Goal: Information Seeking & Learning: Learn about a topic

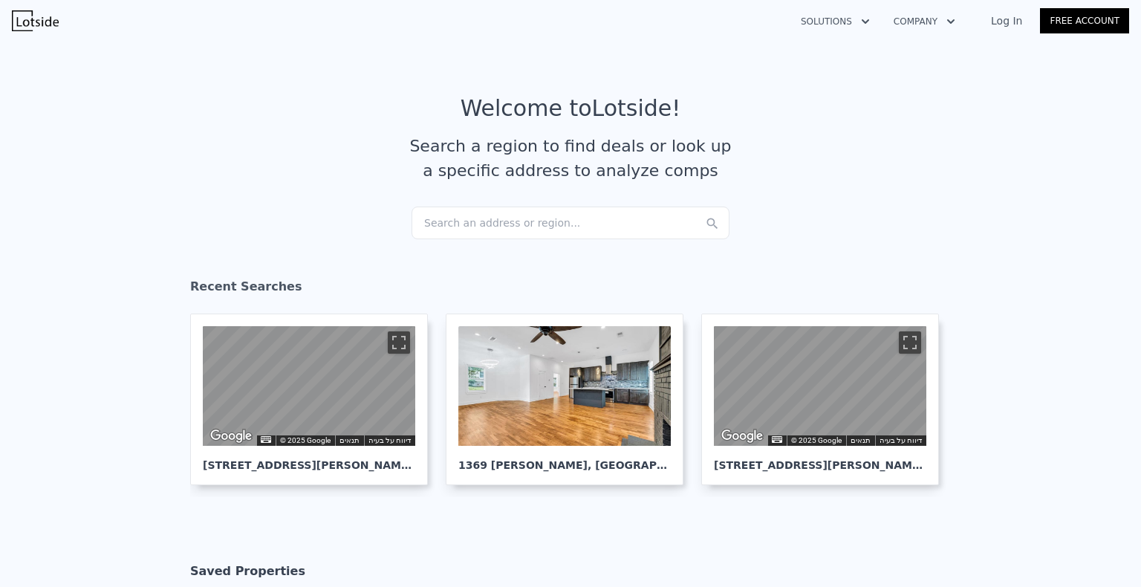
click at [506, 221] on div "Search an address or region..." at bounding box center [570, 222] width 318 height 33
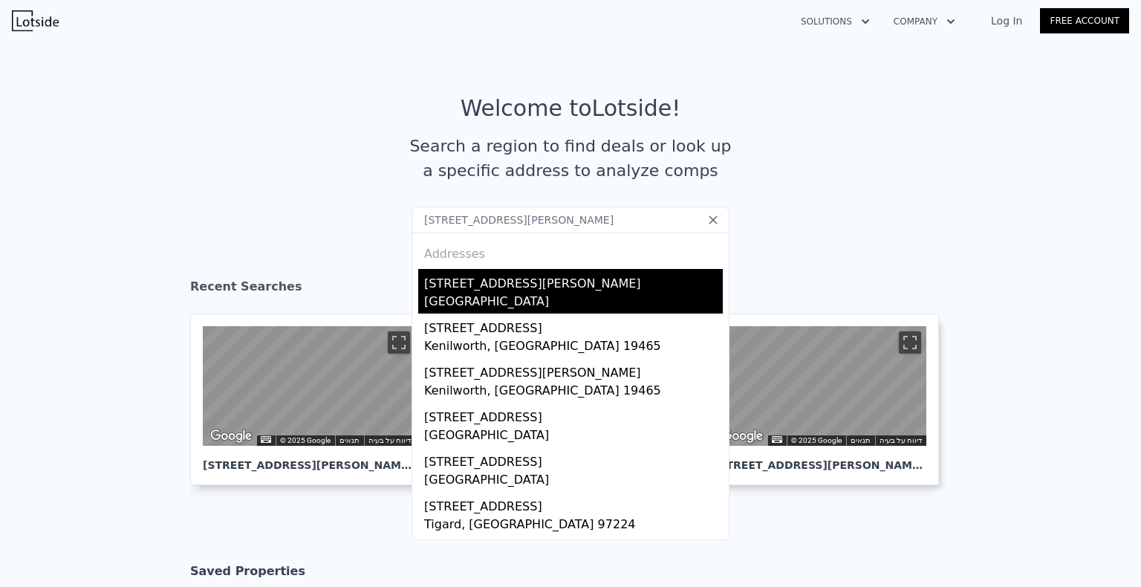
type input "[STREET_ADDRESS][PERSON_NAME]"
click at [429, 283] on div "[STREET_ADDRESS][PERSON_NAME]" at bounding box center [573, 281] width 299 height 24
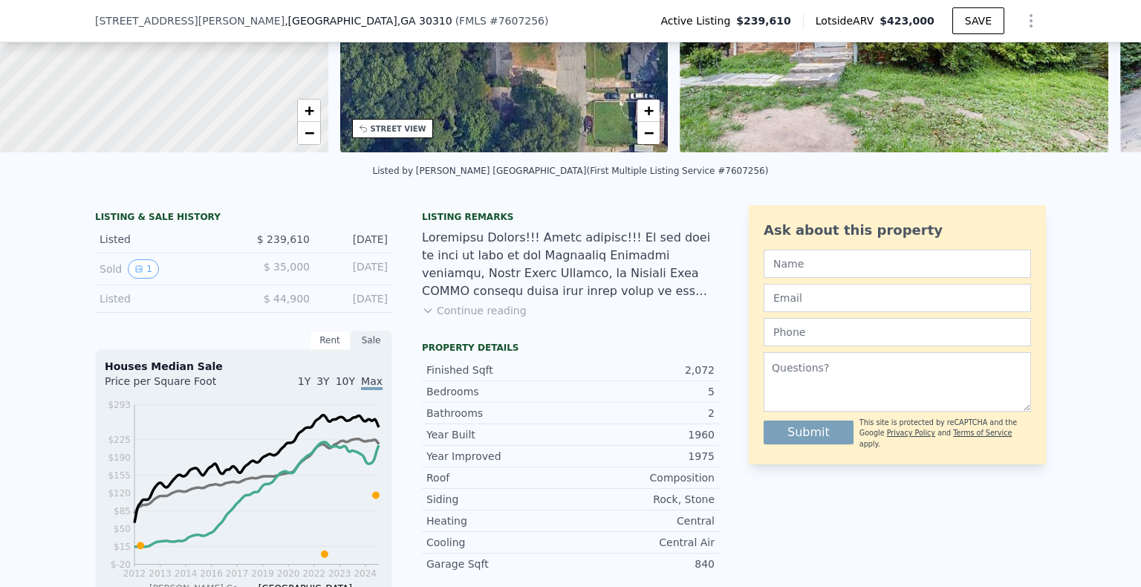
scroll to position [68, 0]
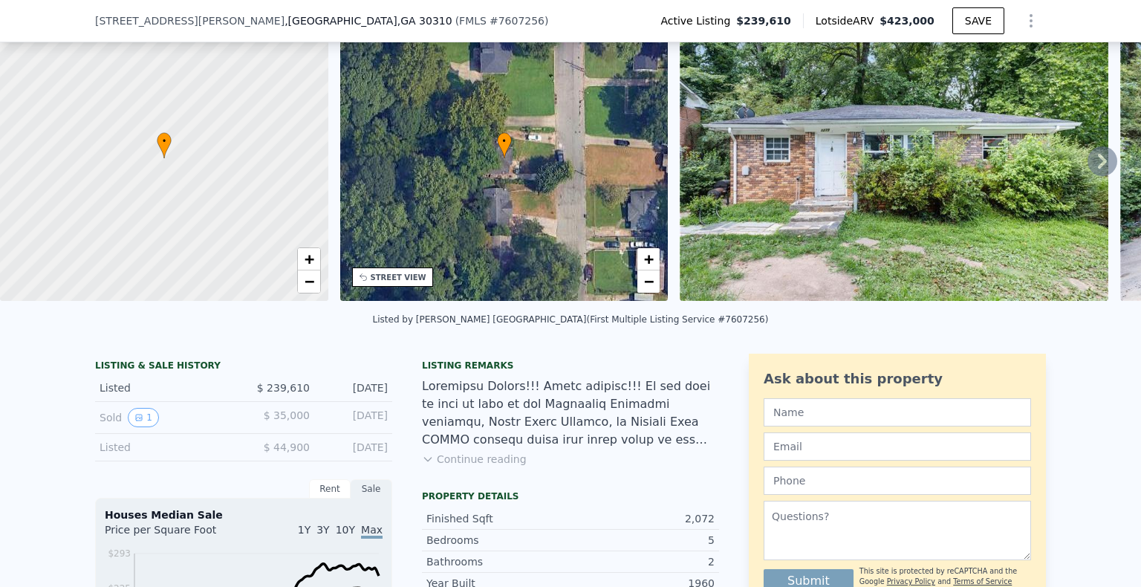
click at [772, 160] on icon at bounding box center [1102, 161] width 30 height 30
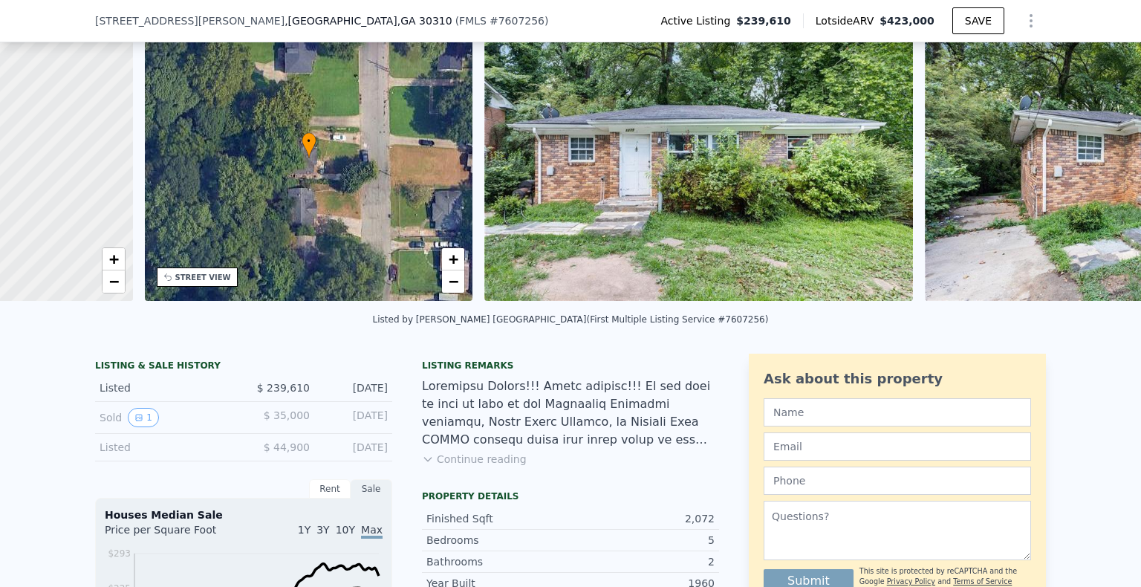
scroll to position [0, 345]
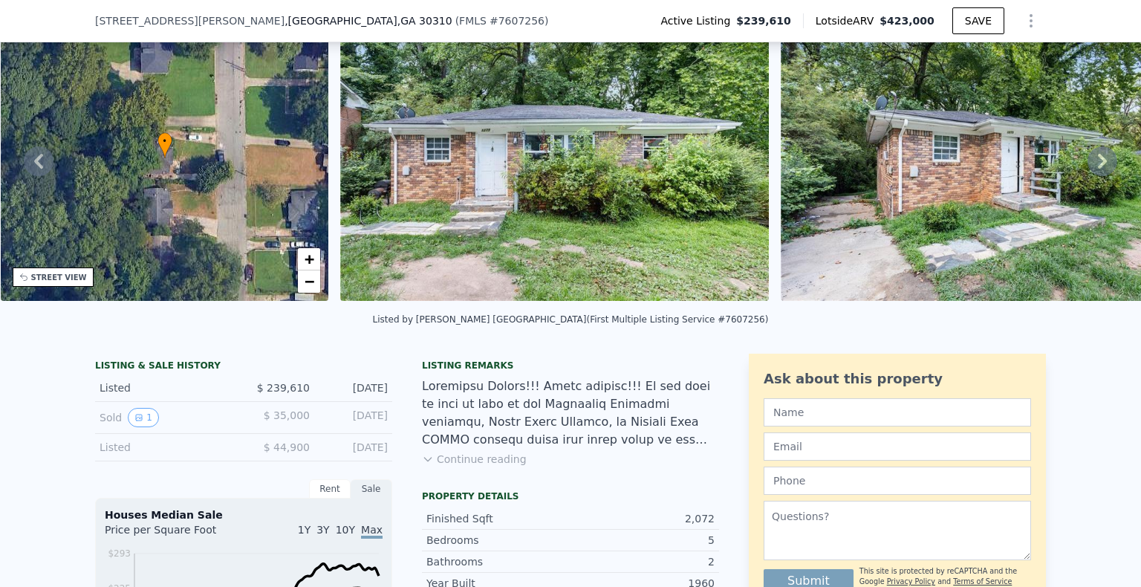
click at [772, 160] on icon at bounding box center [1102, 161] width 30 height 30
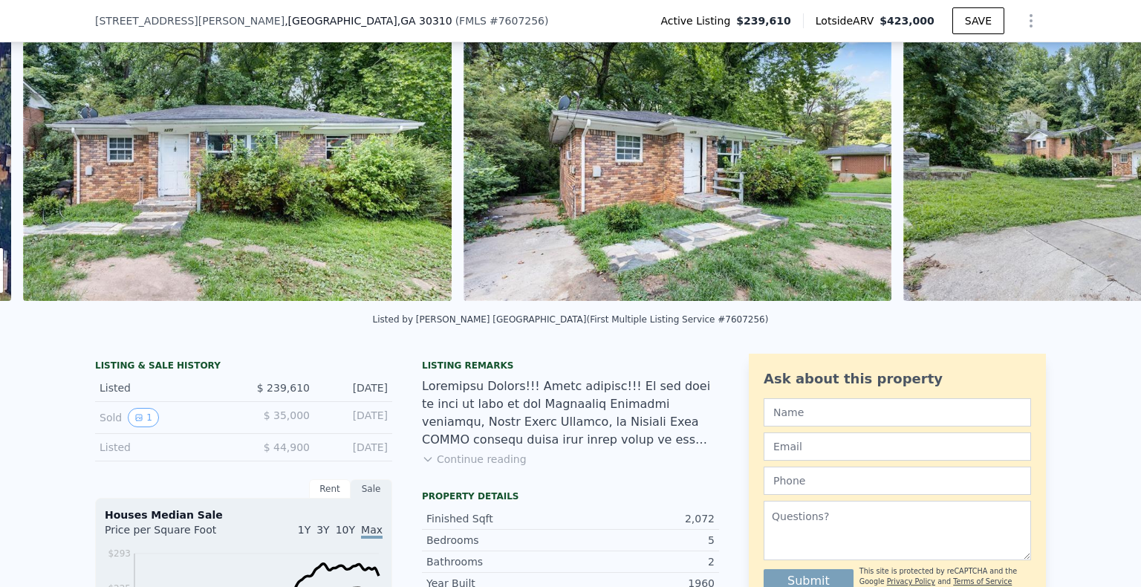
scroll to position [0, 680]
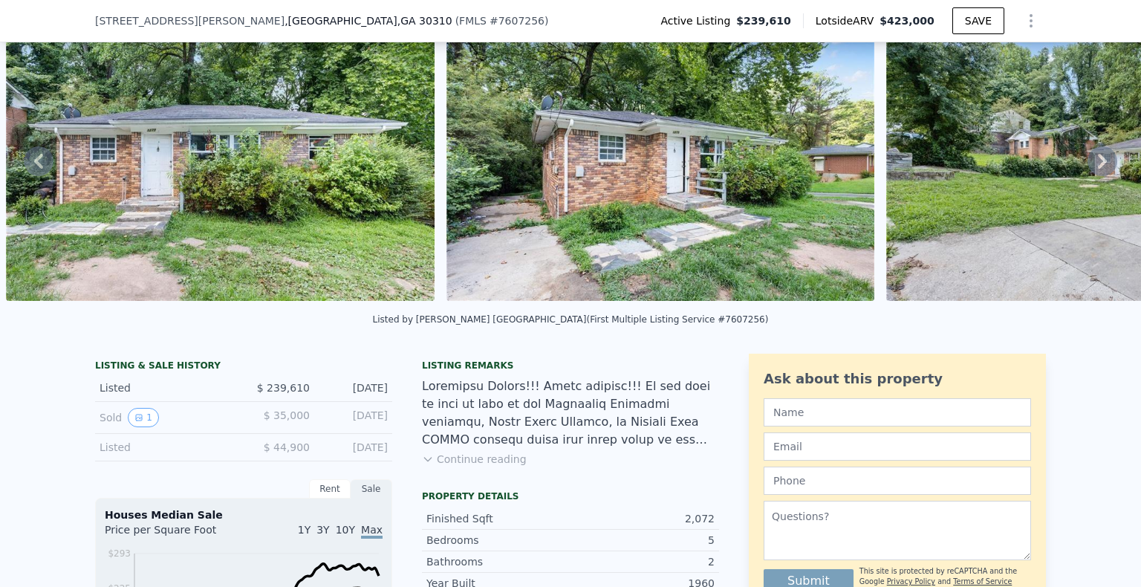
click at [772, 160] on icon at bounding box center [1102, 161] width 30 height 30
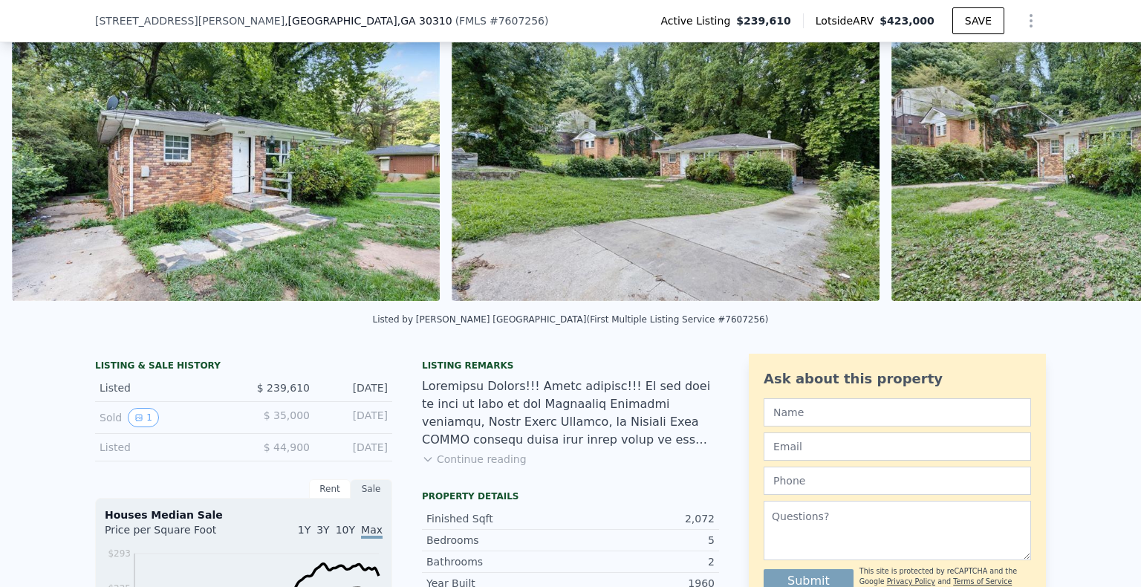
scroll to position [0, 1119]
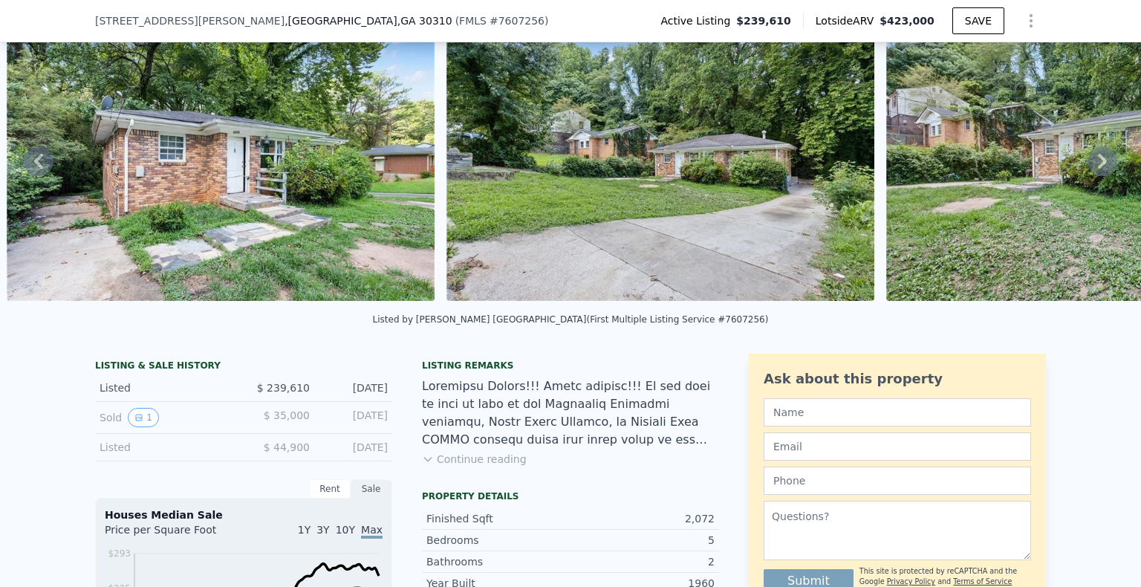
click at [772, 160] on icon at bounding box center [1102, 161] width 30 height 30
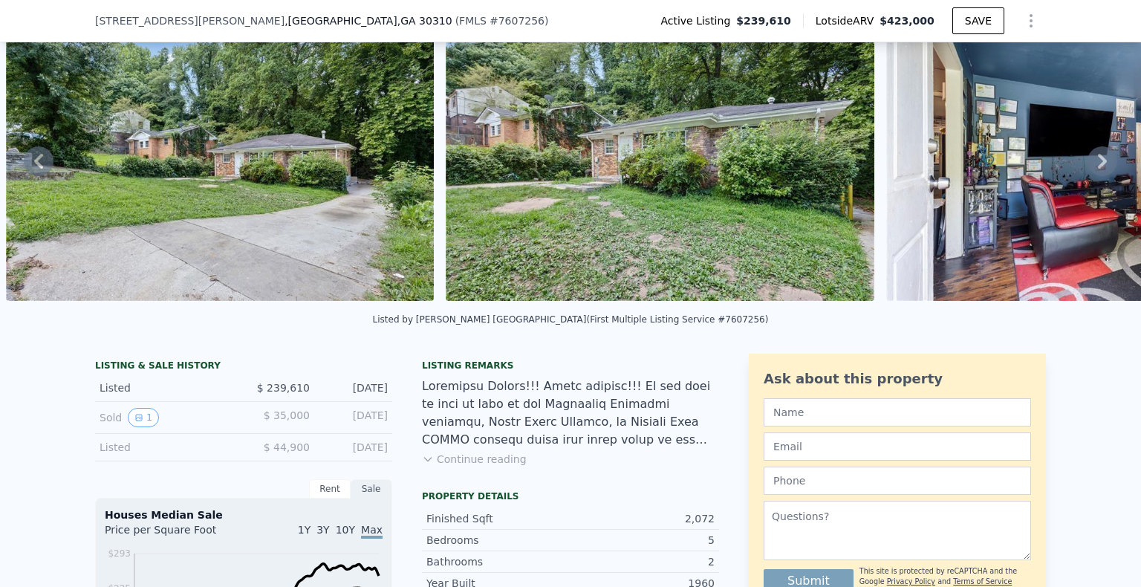
click at [772, 160] on icon at bounding box center [1102, 161] width 30 height 30
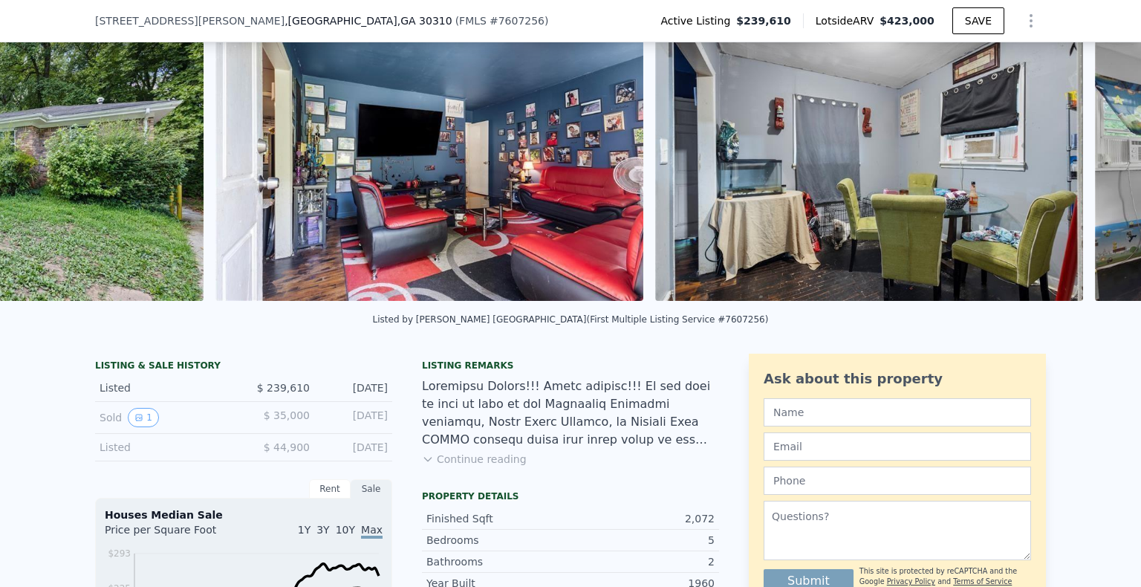
scroll to position [0, 2439]
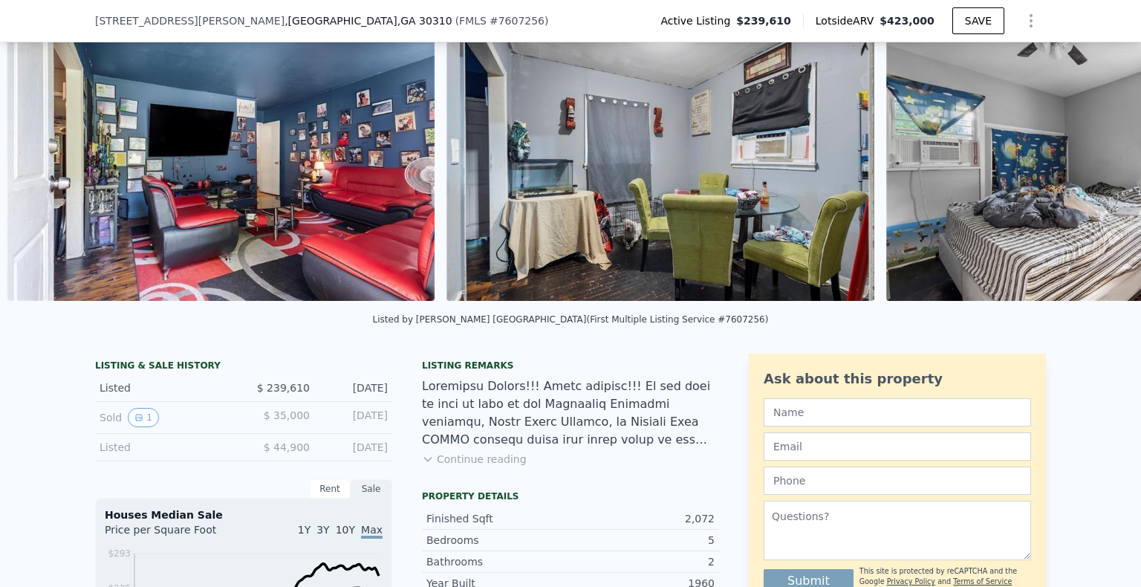
click at [772, 160] on img at bounding box center [1100, 158] width 428 height 285
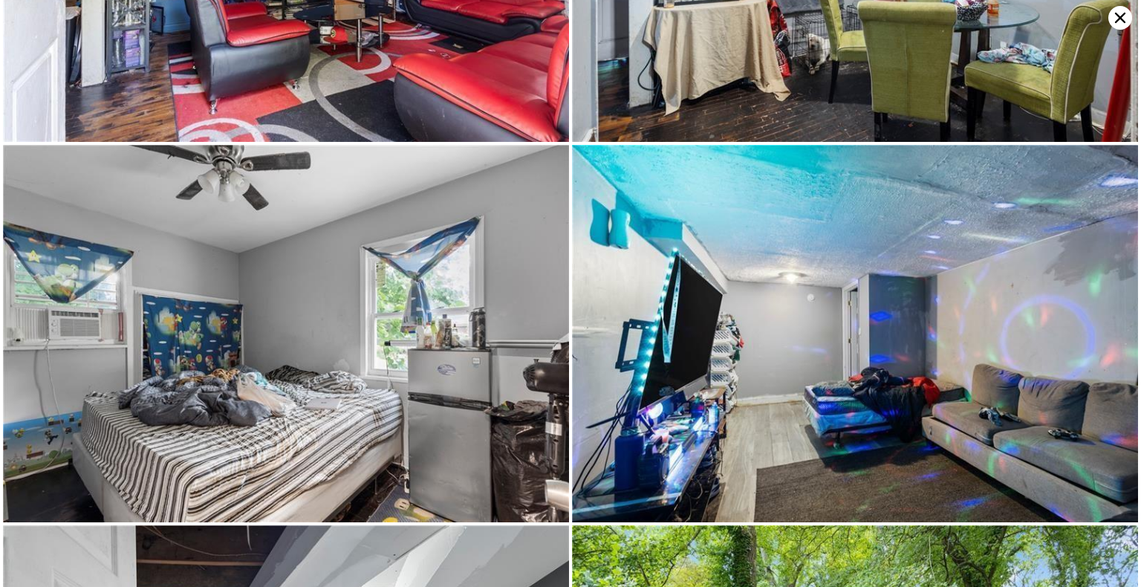
scroll to position [752, 0]
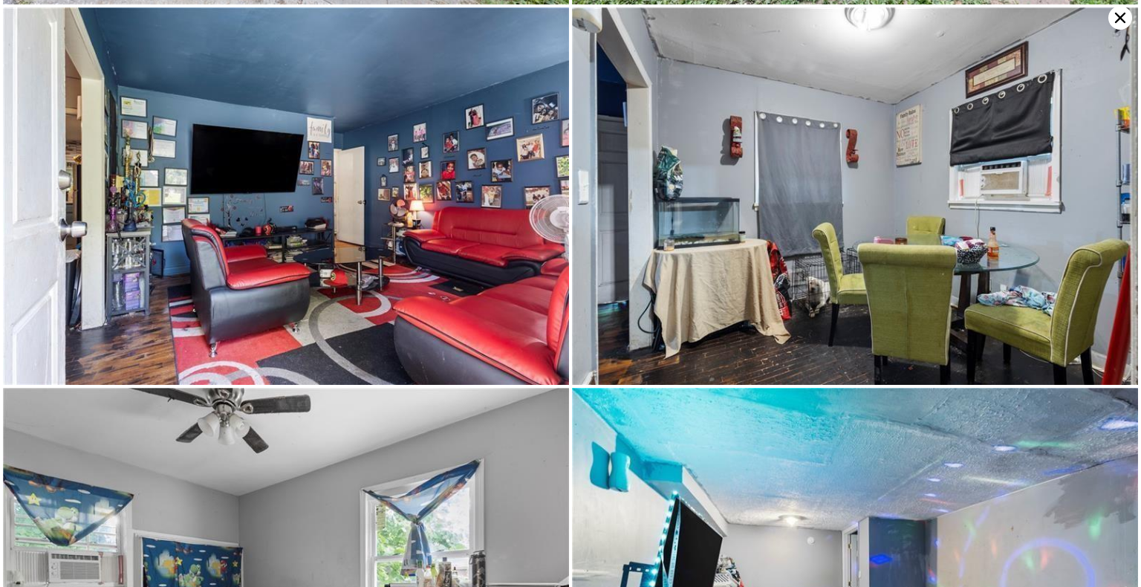
click at [772, 19] on icon at bounding box center [1120, 18] width 24 height 24
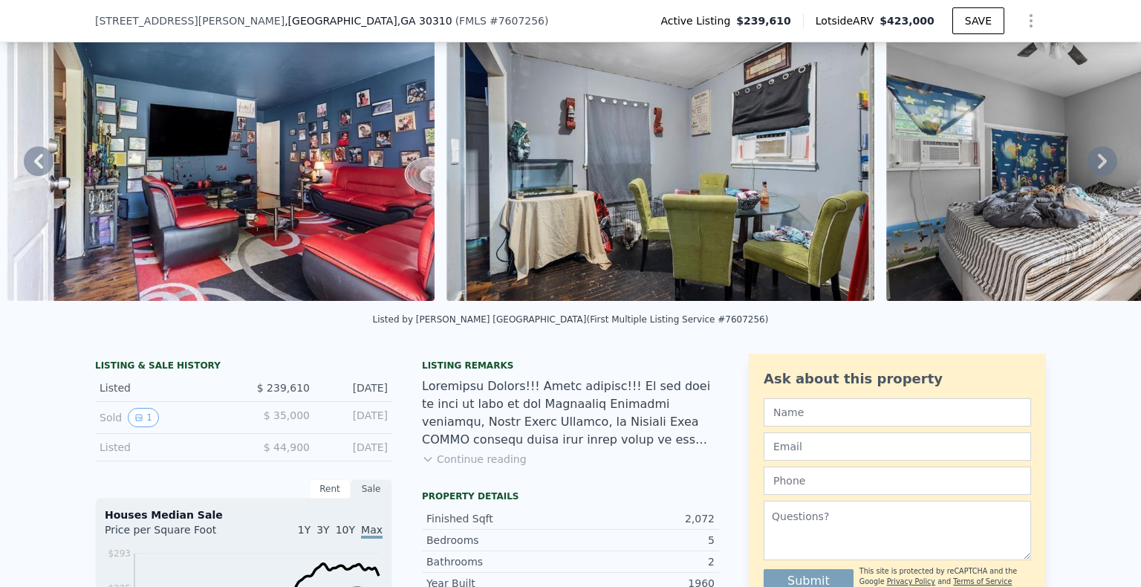
click at [674, 232] on img at bounding box center [660, 158] width 428 height 285
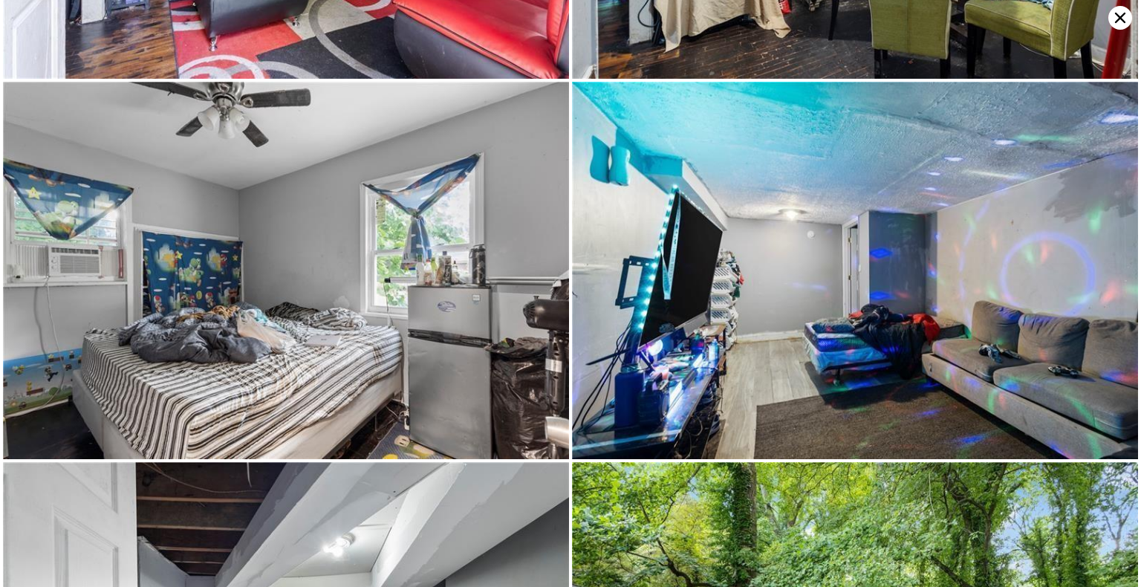
scroll to position [1129, 0]
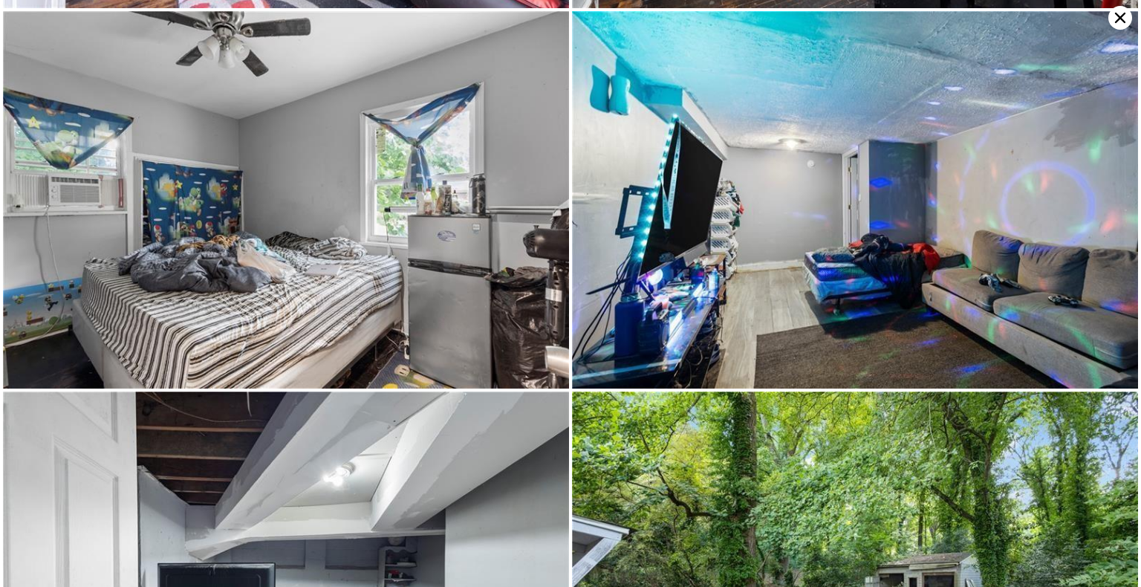
click at [772, 19] on icon at bounding box center [1120, 18] width 24 height 24
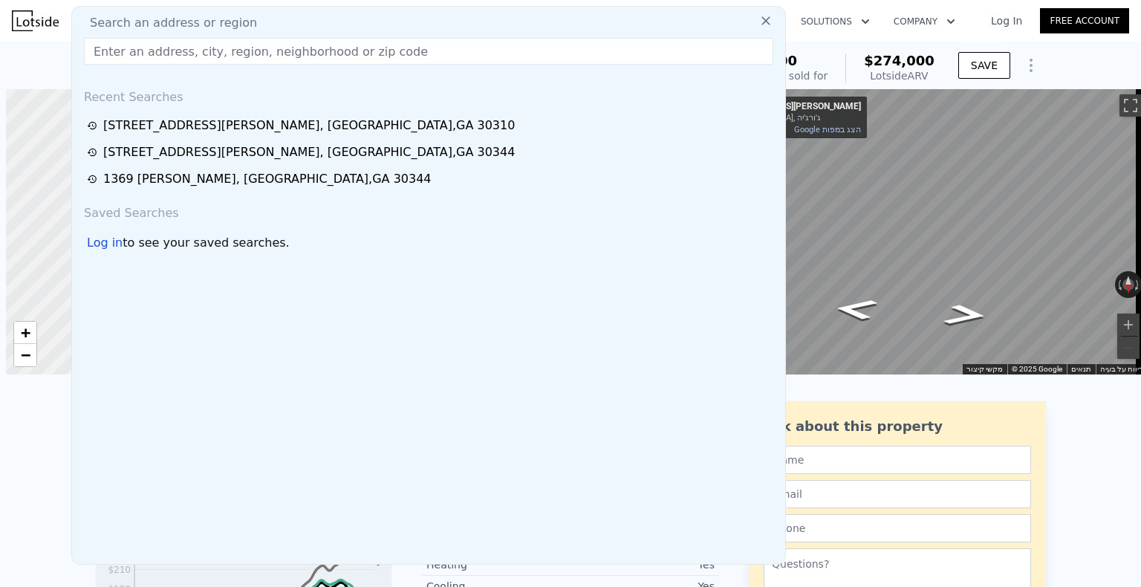
scroll to position [0, 6]
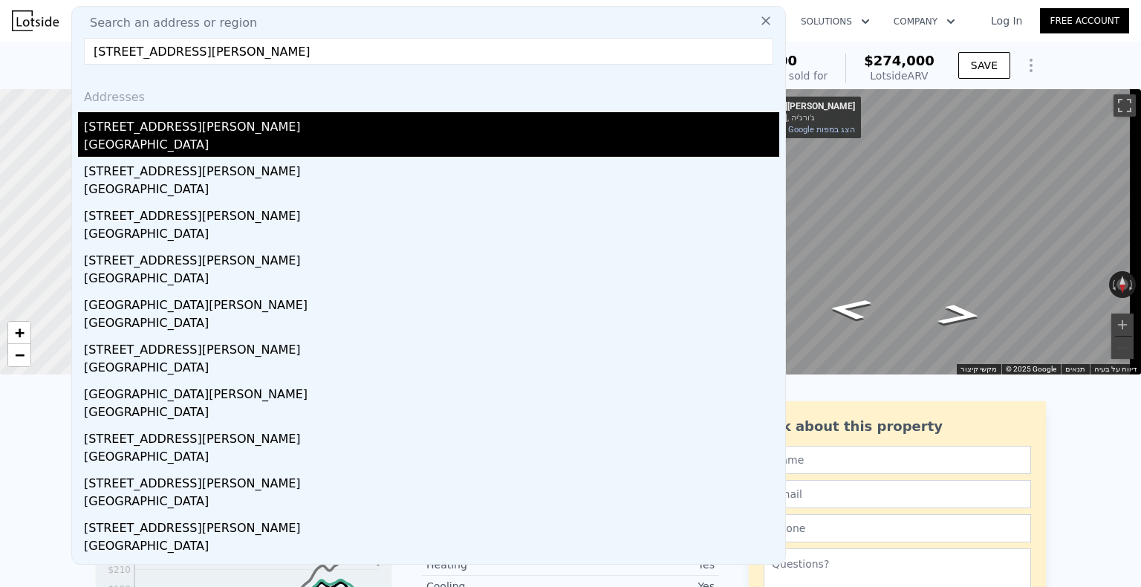
type input "1765 Mary George Ave NW, Atlanta, GA 30318"
click at [203, 133] on div "1765 Mary George Ave NW" at bounding box center [431, 124] width 695 height 24
